Goal: Communication & Community: Connect with others

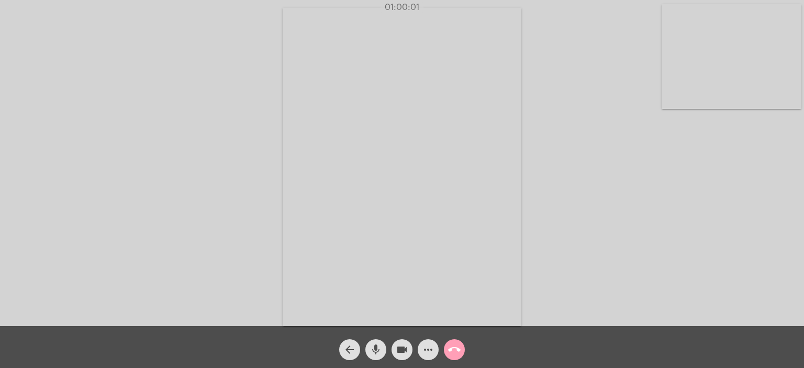
click at [448, 356] on button "call_end" at bounding box center [454, 349] width 21 height 21
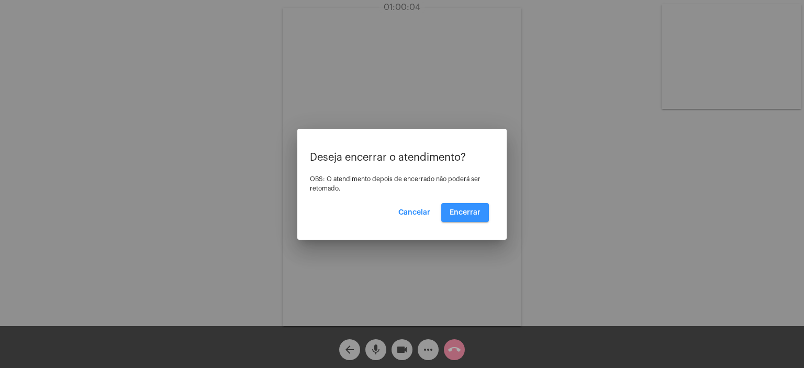
click at [488, 216] on button "Encerrar" at bounding box center [465, 212] width 48 height 19
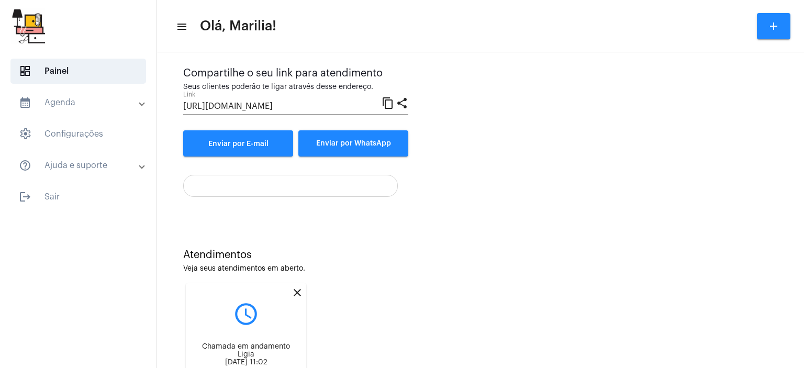
scroll to position [136, 0]
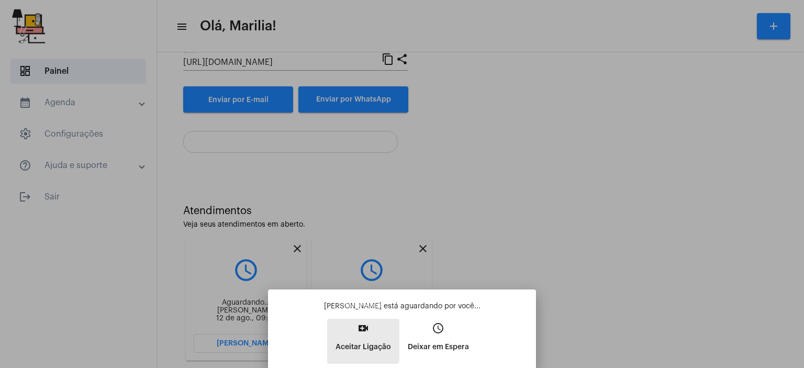
click at [363, 341] on p "Aceitar Ligação" at bounding box center [364, 347] width 56 height 19
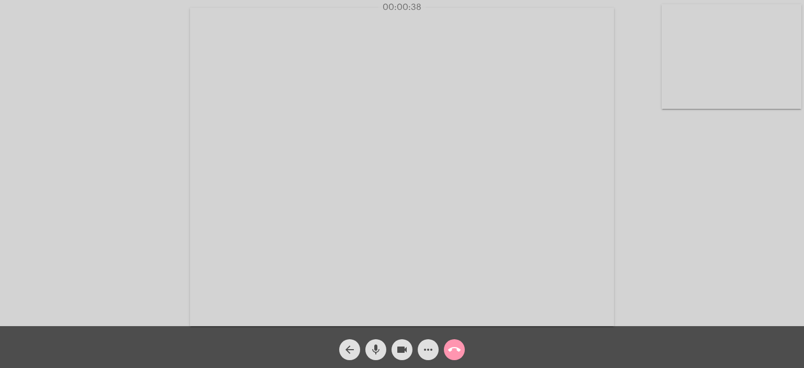
click at [525, 298] on video at bounding box center [402, 167] width 424 height 318
click at [321, 217] on video at bounding box center [203, 166] width 386 height 290
click at [655, 165] on div "Acessando Câmera e Microfone..." at bounding box center [402, 166] width 802 height 326
click at [382, 340] on span "mic" at bounding box center [376, 349] width 13 height 21
click at [378, 351] on mat-icon "mic_off" at bounding box center [376, 349] width 13 height 13
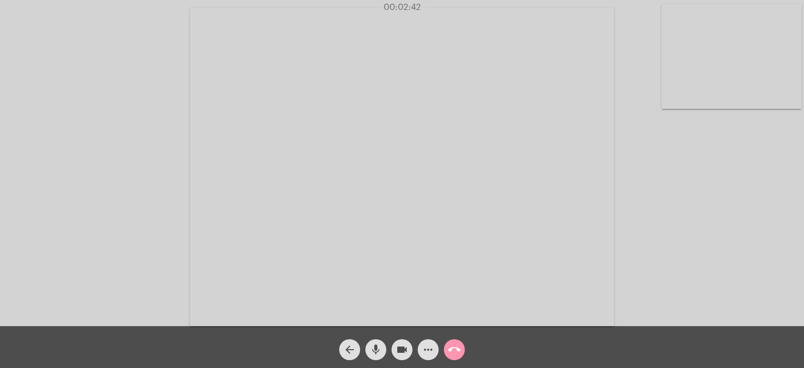
click at [680, 205] on div "Acessando Câmera e Microfone..." at bounding box center [402, 166] width 802 height 326
